Goal: Information Seeking & Learning: Learn about a topic

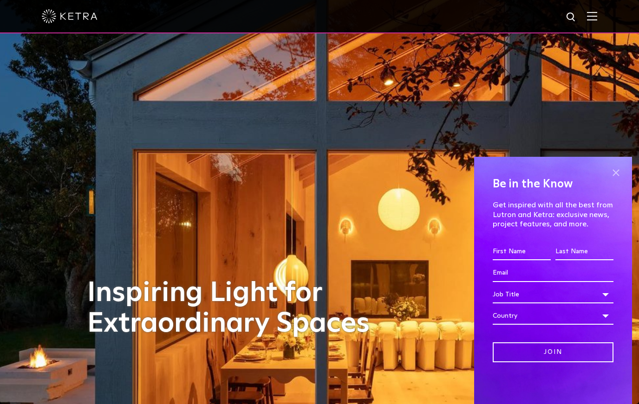
click at [616, 171] on span at bounding box center [616, 173] width 14 height 14
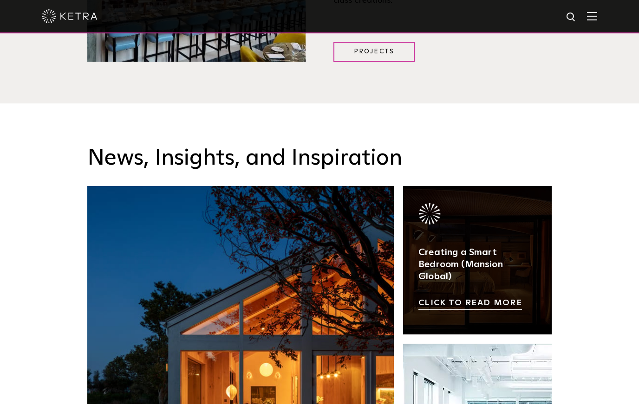
scroll to position [1368, 0]
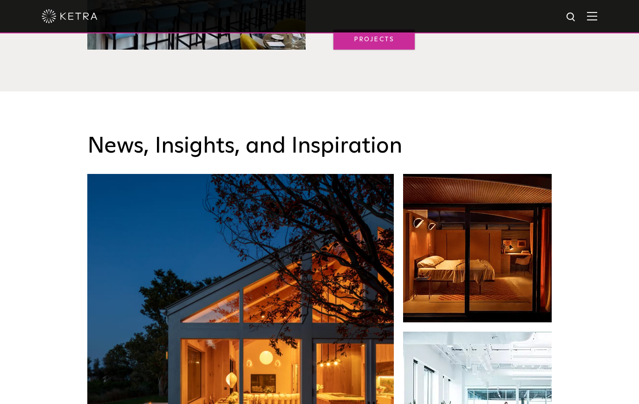
click at [364, 50] on link "Projects" at bounding box center [373, 40] width 81 height 20
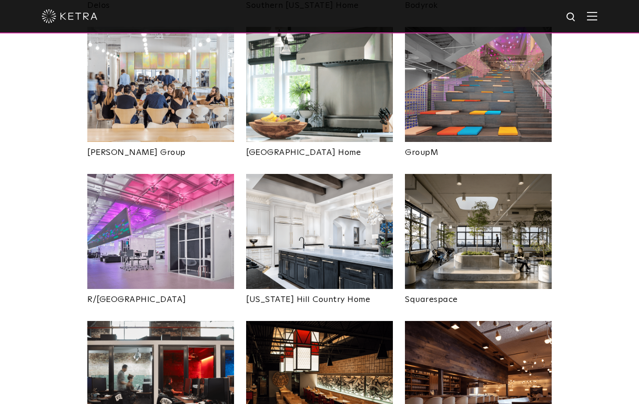
scroll to position [1605, 0]
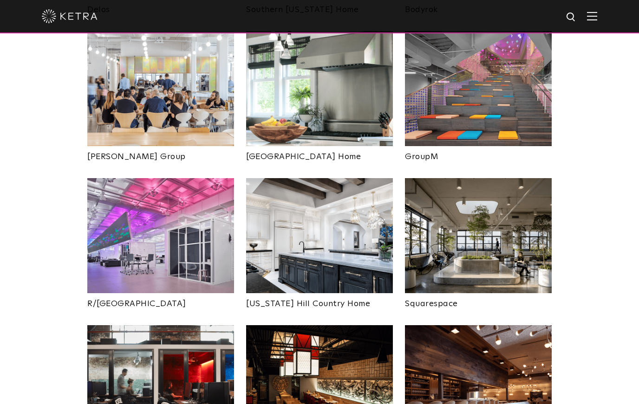
click at [473, 179] on img at bounding box center [478, 235] width 147 height 115
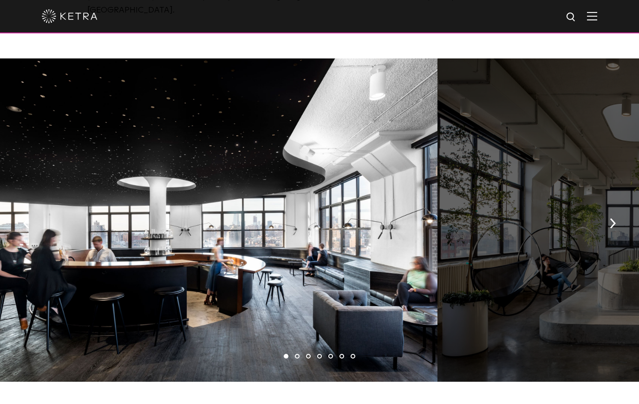
scroll to position [521, 0]
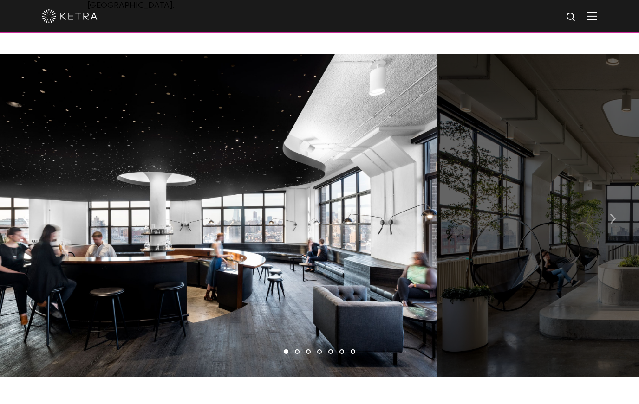
click at [612, 214] on img "button" at bounding box center [613, 219] width 6 height 10
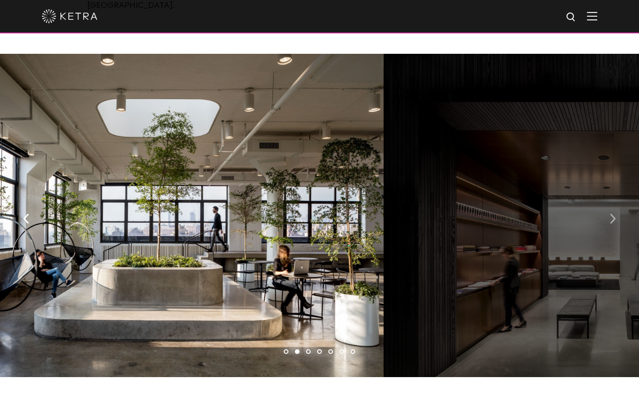
click at [612, 214] on img "button" at bounding box center [613, 219] width 6 height 10
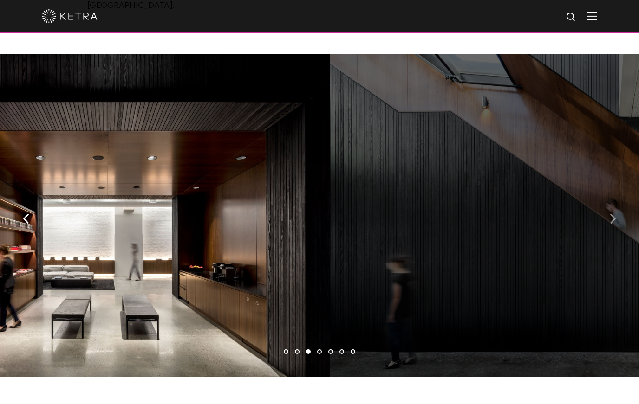
click at [612, 214] on img "button" at bounding box center [613, 219] width 6 height 10
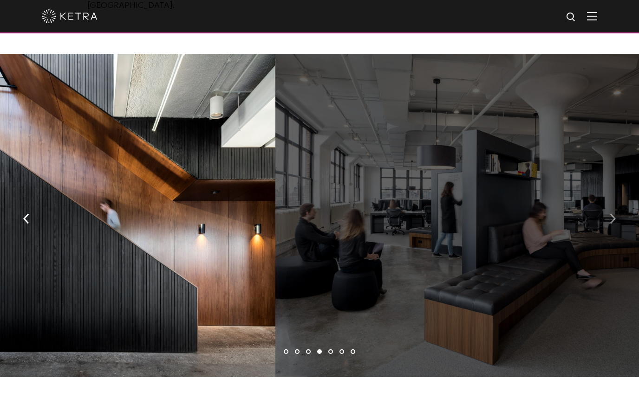
click at [612, 214] on img "button" at bounding box center [613, 219] width 6 height 10
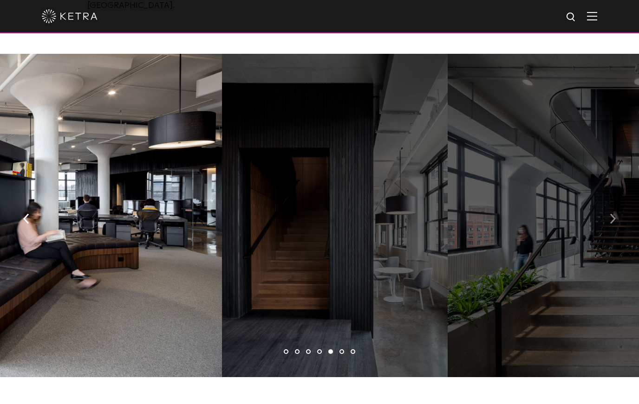
click at [612, 214] on img "button" at bounding box center [613, 219] width 6 height 10
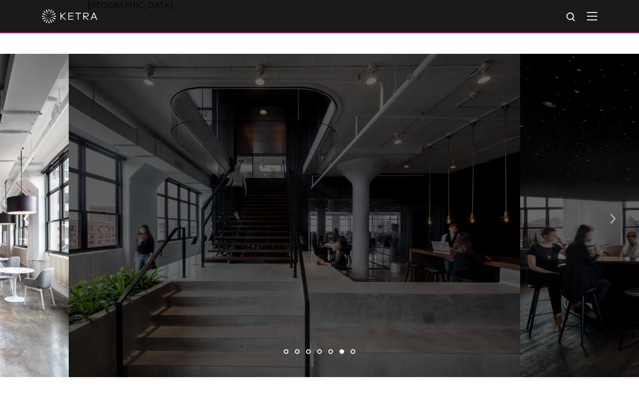
click at [612, 214] on img "button" at bounding box center [613, 219] width 6 height 10
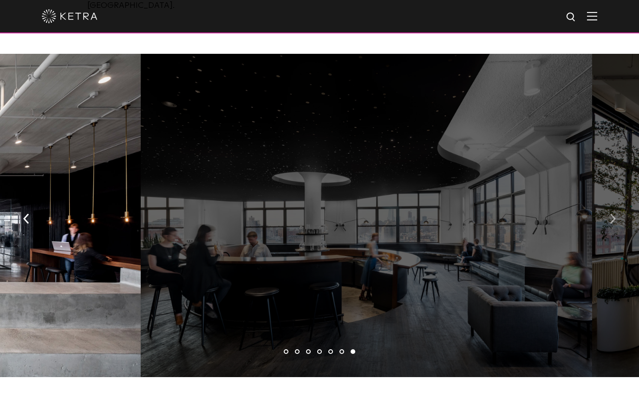
click at [612, 214] on img "button" at bounding box center [613, 219] width 6 height 10
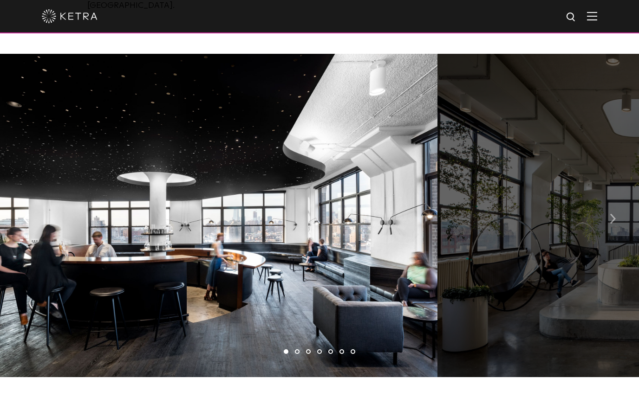
click at [612, 214] on img "button" at bounding box center [613, 219] width 6 height 10
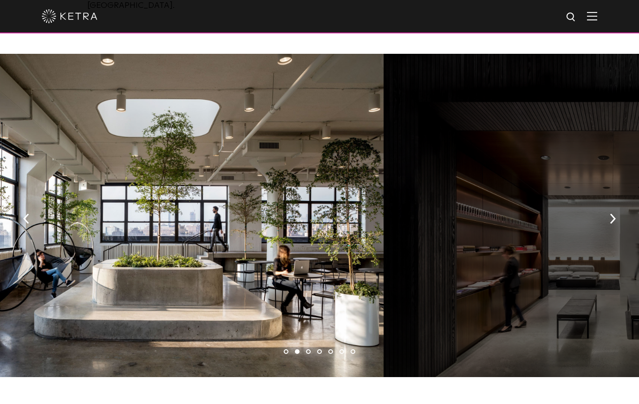
click at [592, 20] on span at bounding box center [592, 16] width 10 height 9
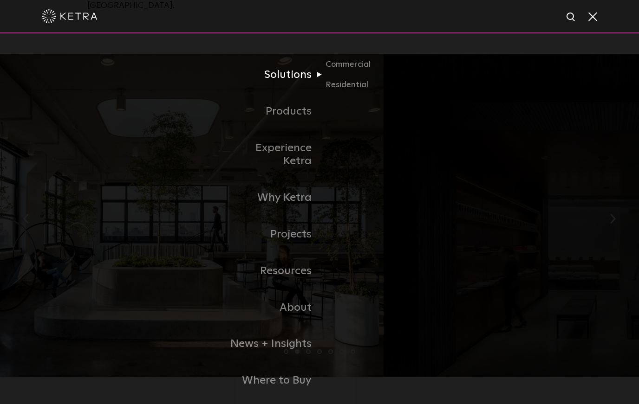
click at [312, 93] on link "Solutions" at bounding box center [271, 75] width 95 height 37
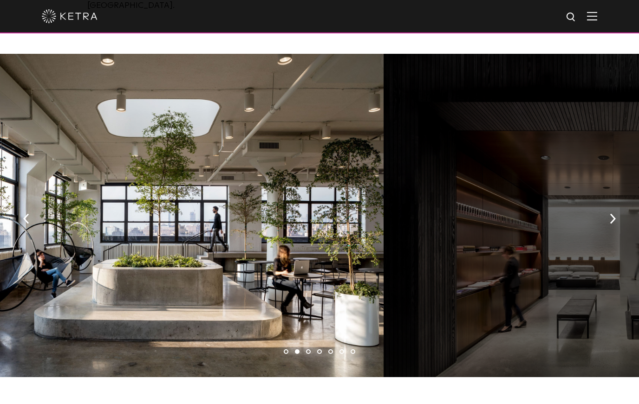
click at [591, 22] on div at bounding box center [319, 16] width 555 height 33
click at [589, 8] on div at bounding box center [319, 16] width 555 height 33
click at [342, 104] on div at bounding box center [157, 216] width 451 height 324
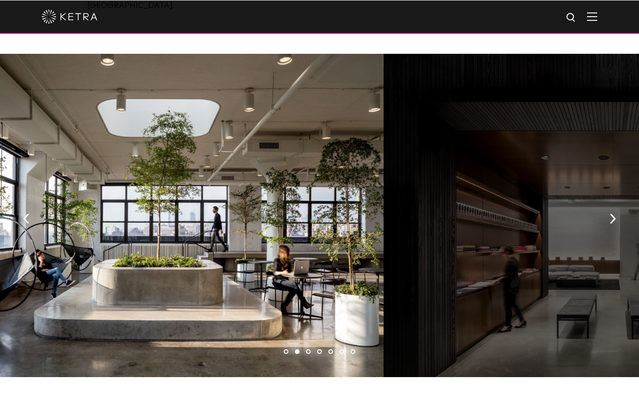
click at [594, 21] on span at bounding box center [592, 16] width 10 height 9
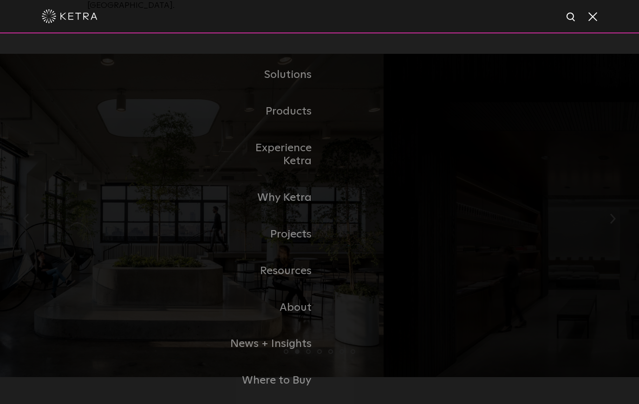
click at [0, 0] on link "Residential" at bounding box center [0, 0] width 0 height 0
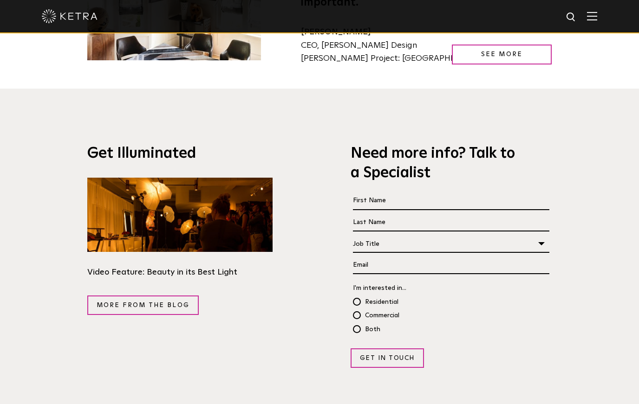
scroll to position [1596, 0]
